Goal: Information Seeking & Learning: Learn about a topic

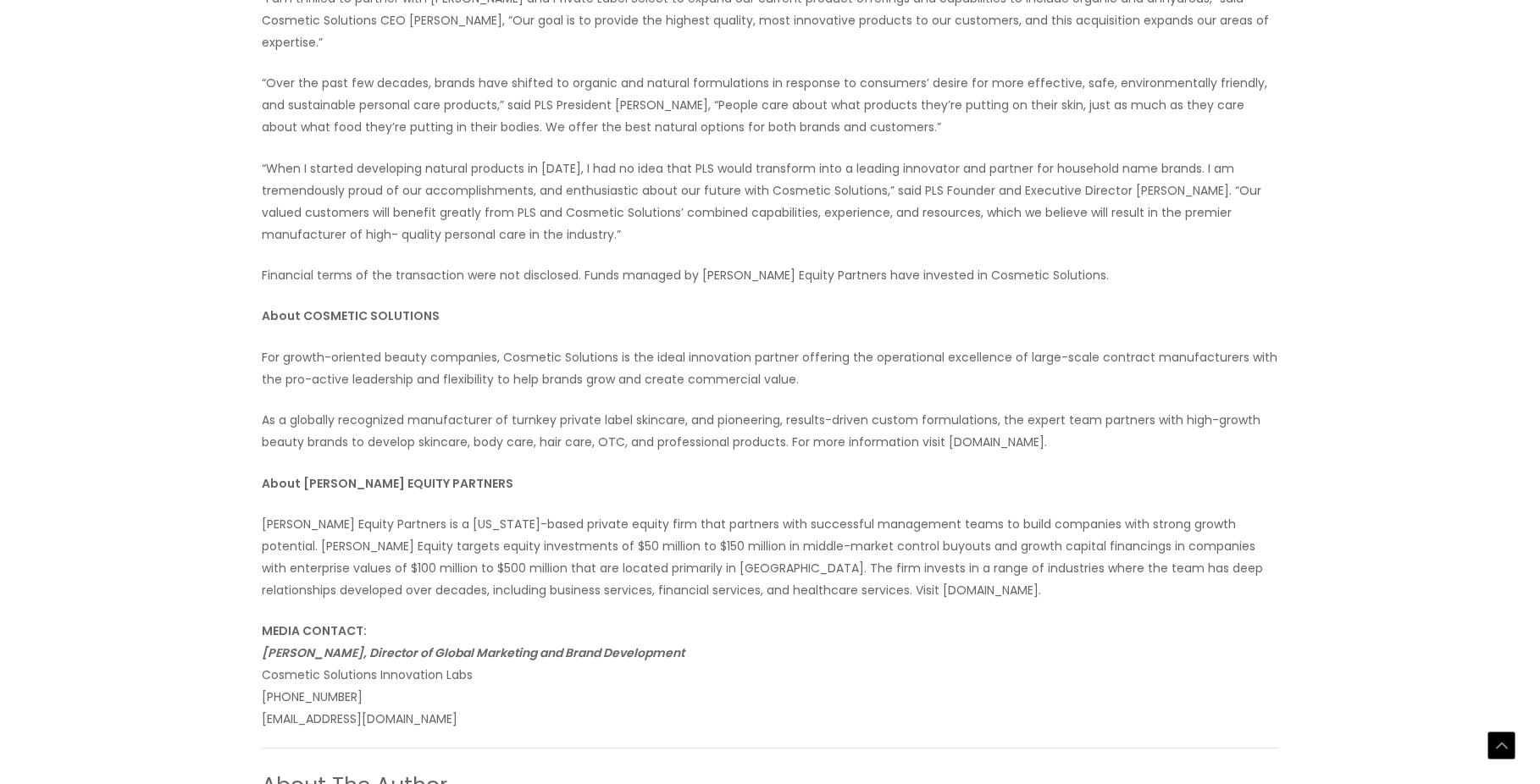
scroll to position [813, 0]
drag, startPoint x: 455, startPoint y: 295, endPoint x: 295, endPoint y: 298, distance: 160.0
click at [295, 309] on p "About COSMETIC SOLUTIONS" at bounding box center [770, 320] width 1016 height 22
copy strong "t COSMETIC SOLUTIONS"
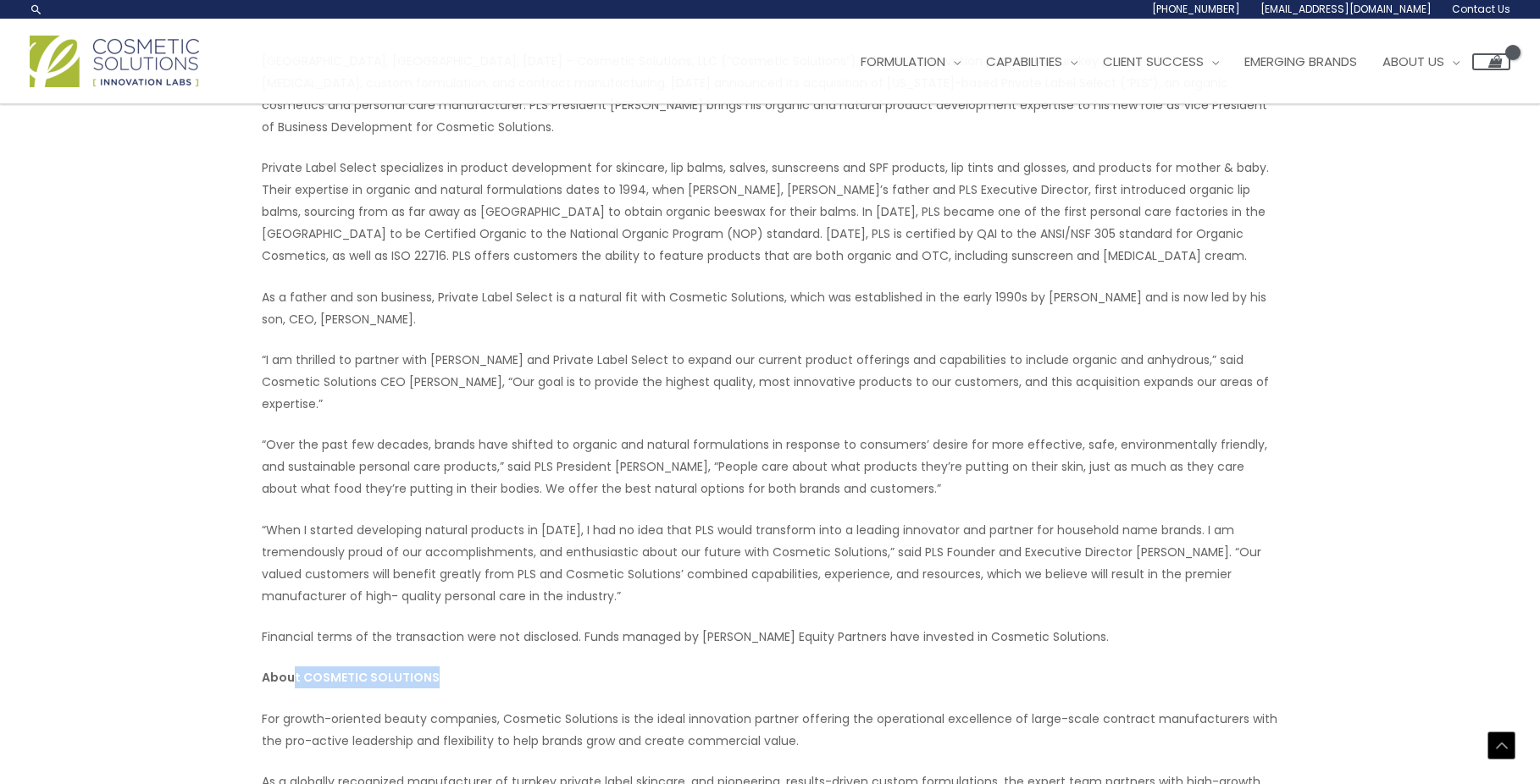
scroll to position [412, 0]
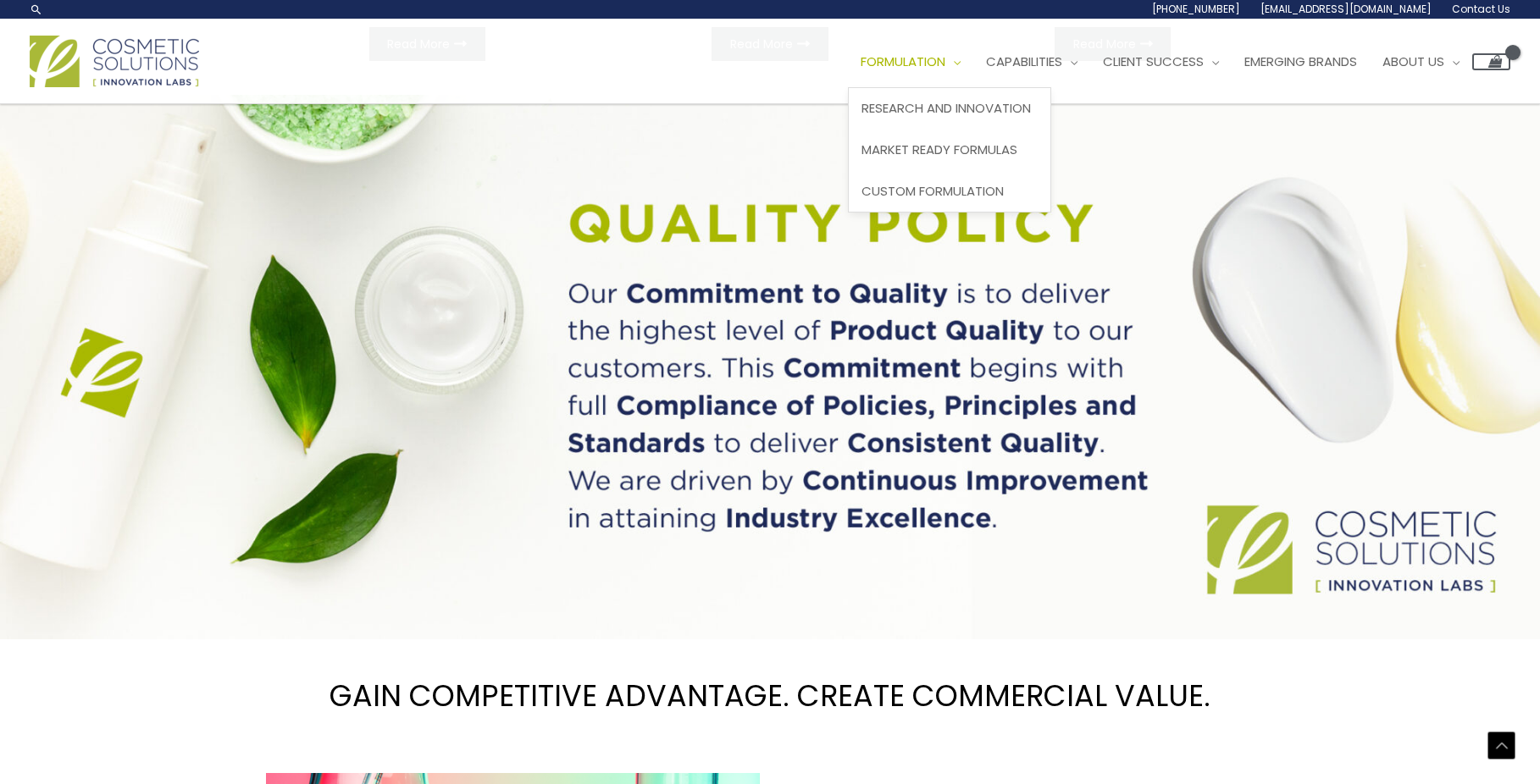
scroll to position [1196, 0]
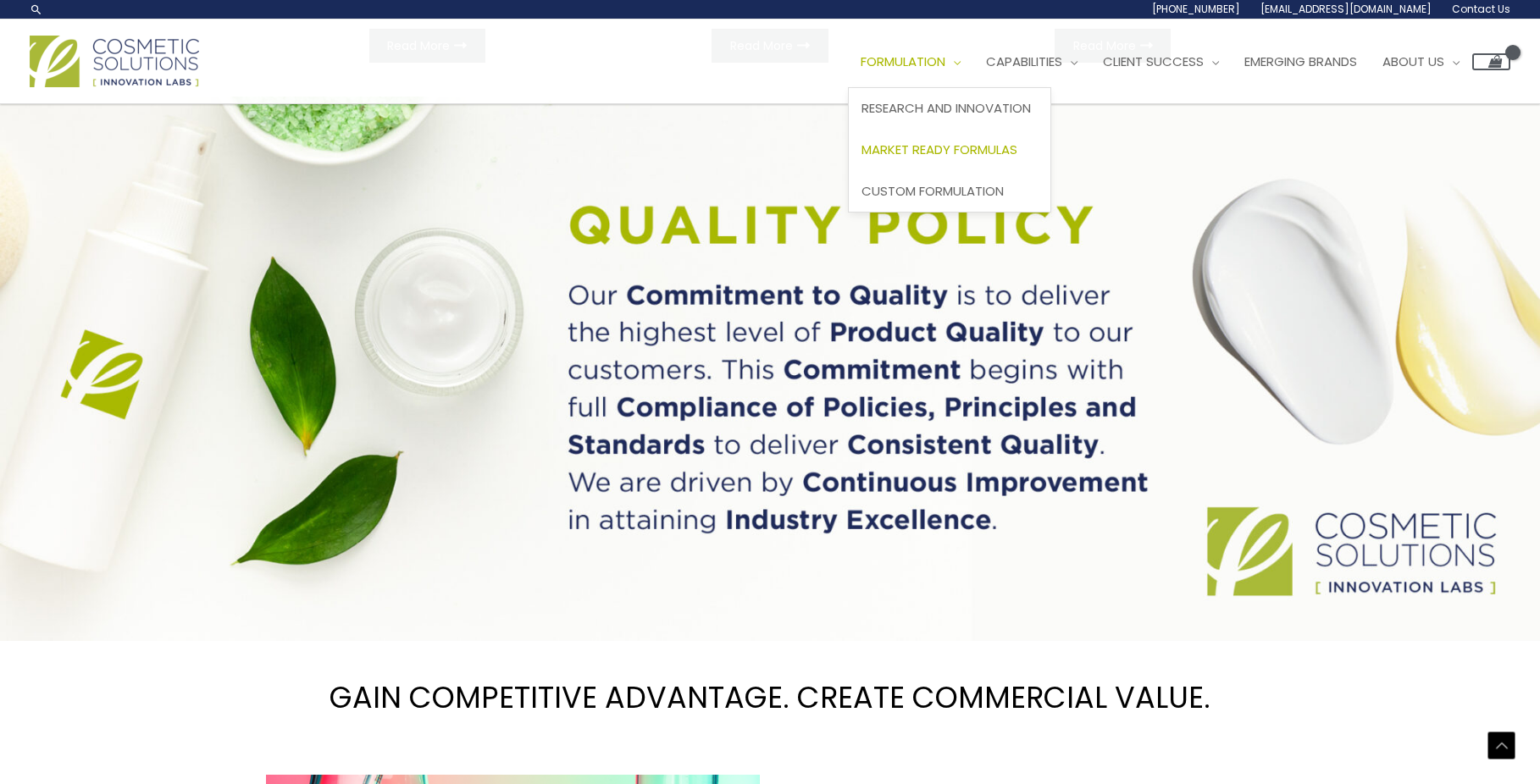
click at [958, 151] on span "Market Ready Formulas" at bounding box center [939, 149] width 156 height 18
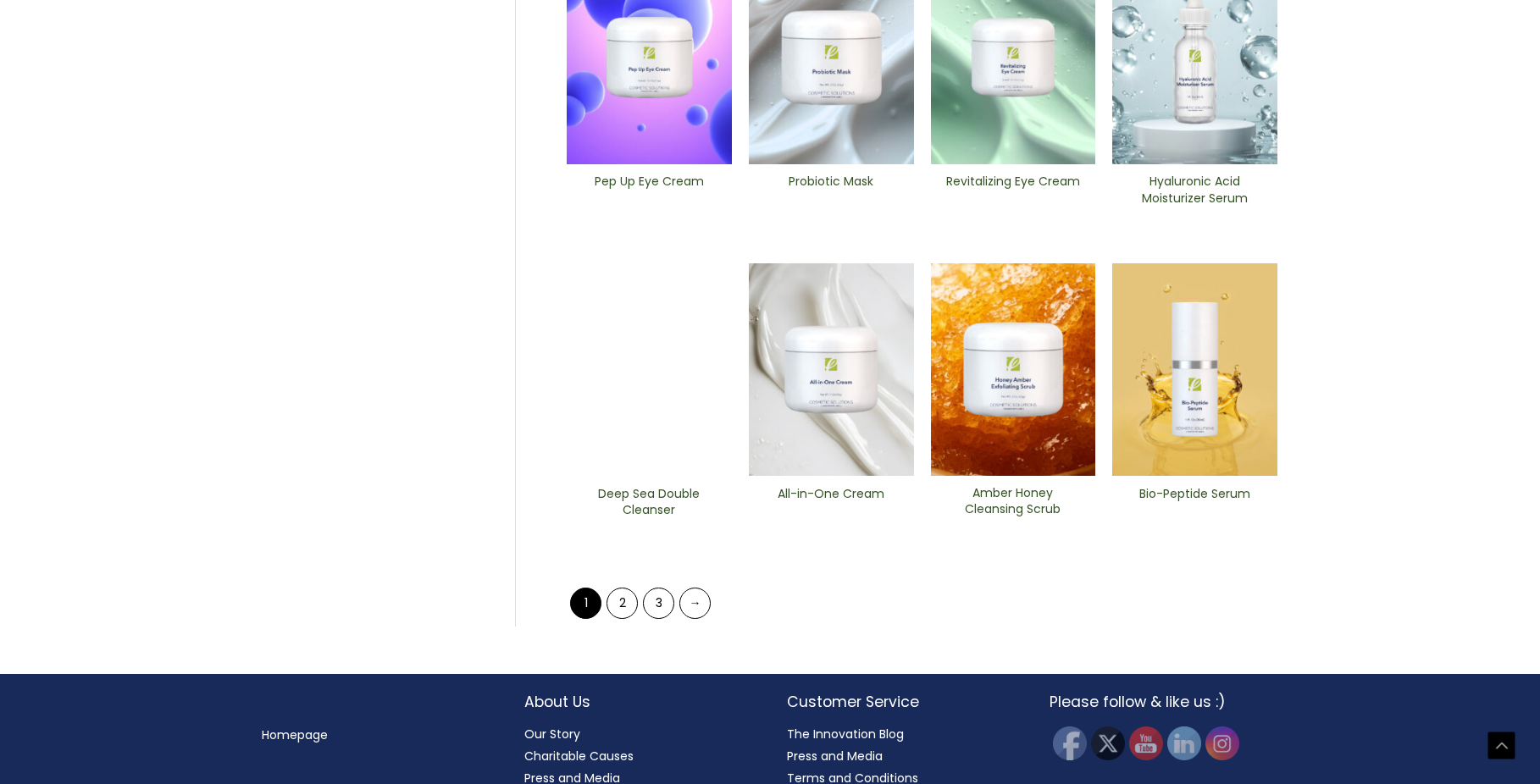
scroll to position [634, 0]
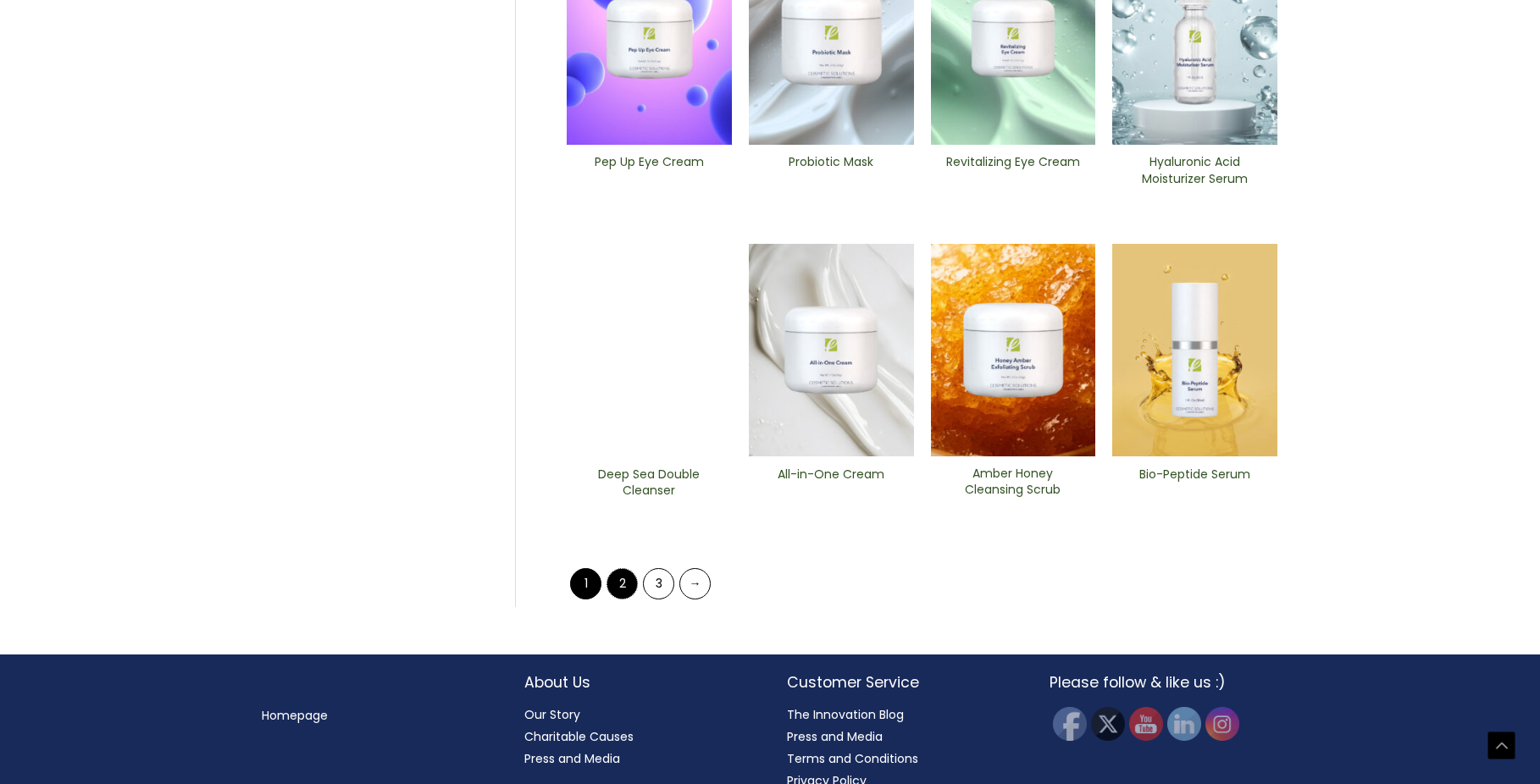
click at [620, 584] on link "2" at bounding box center [622, 583] width 31 height 31
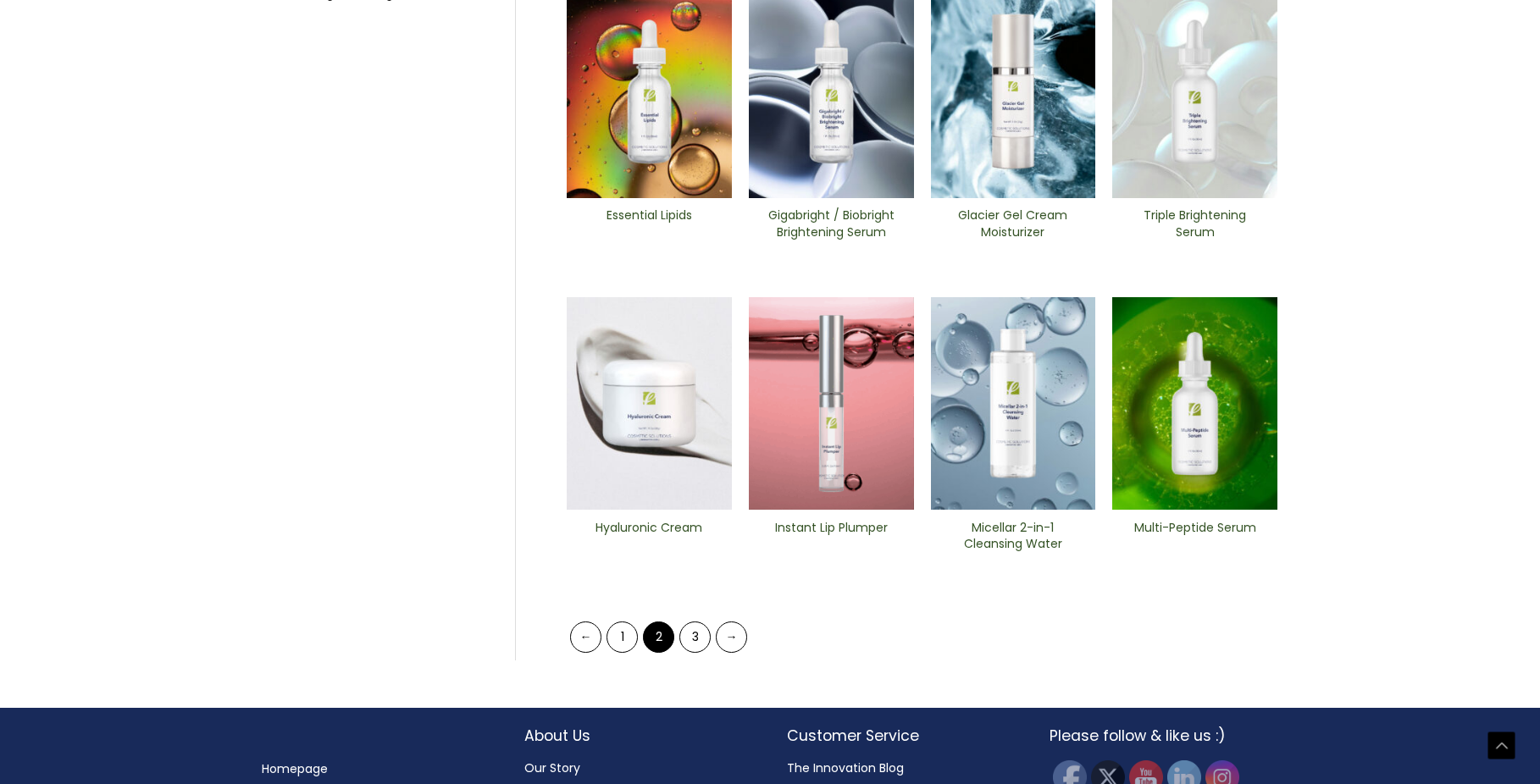
scroll to position [584, 0]
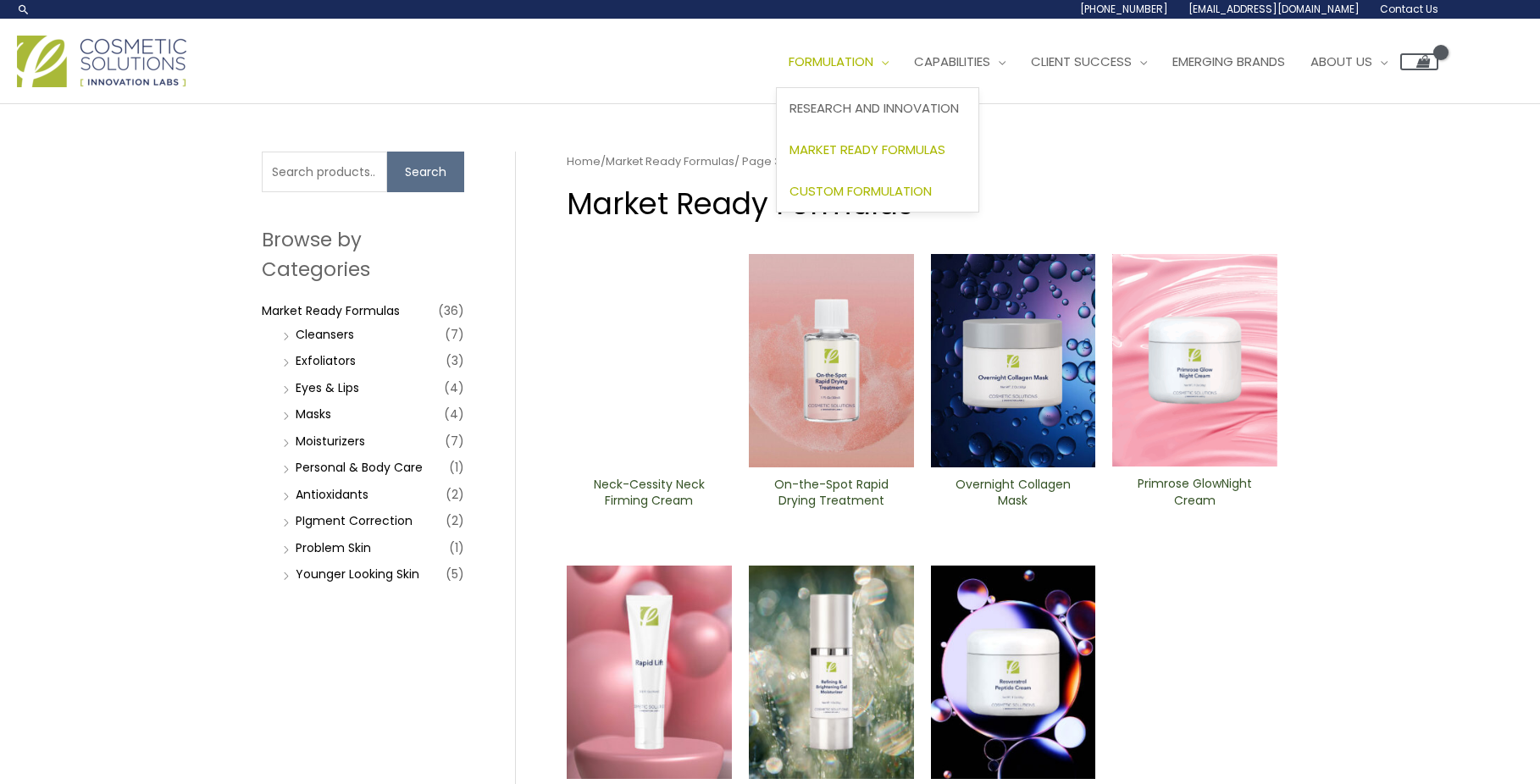
click at [867, 185] on span "Custom Formulation" at bounding box center [860, 190] width 142 height 18
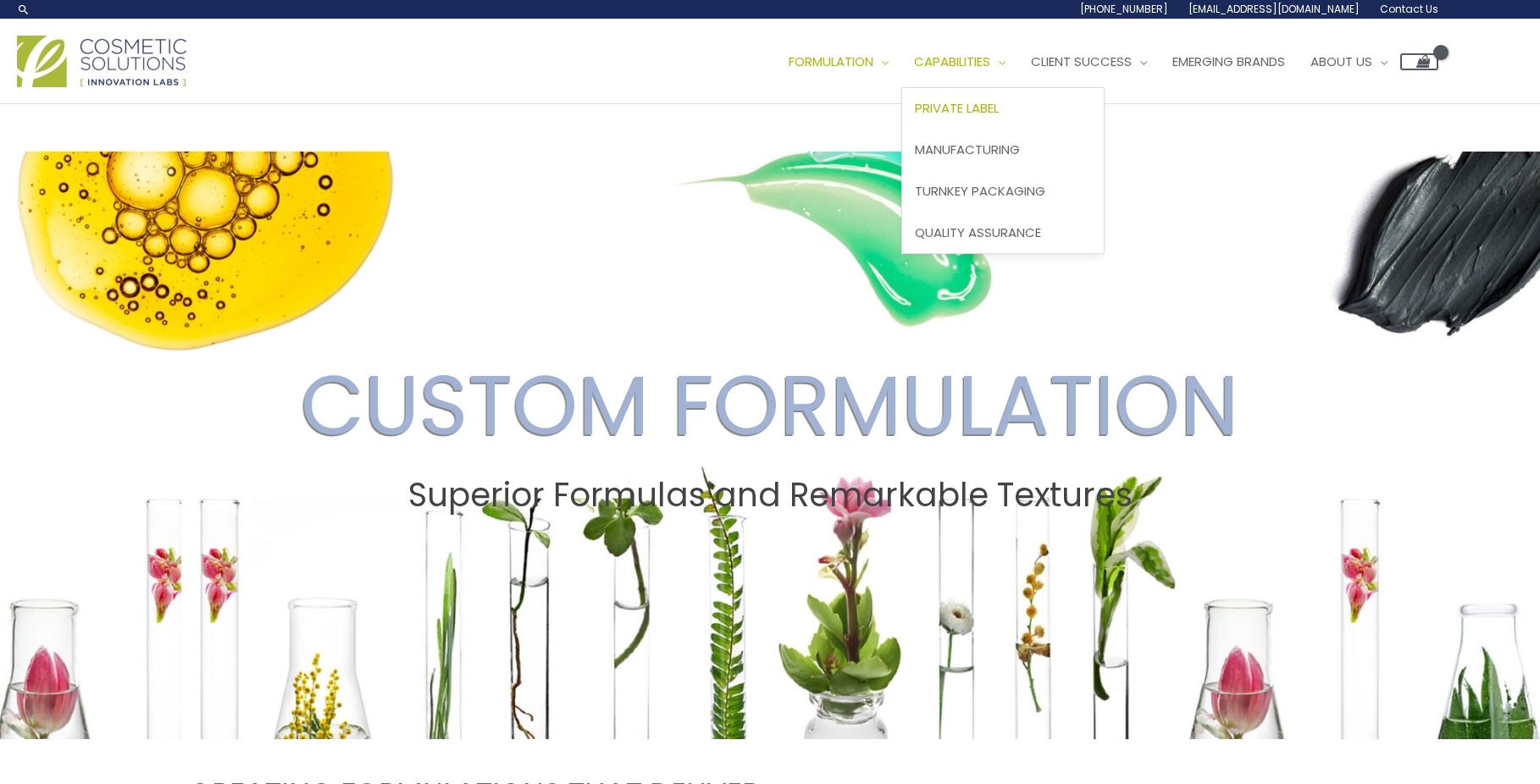
click at [966, 105] on span "Private Label" at bounding box center [957, 108] width 84 height 18
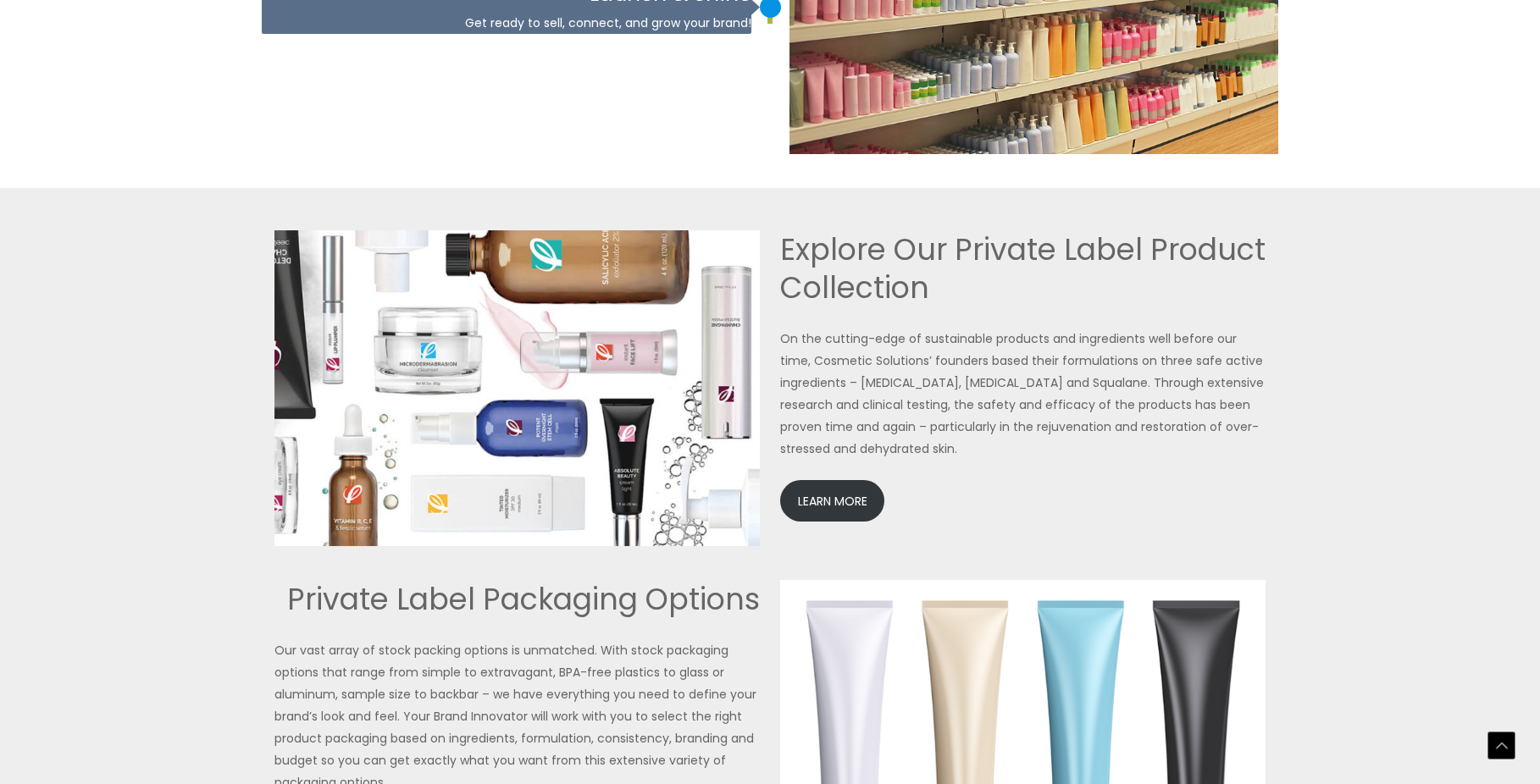
scroll to position [3811, 0]
